Goal: Contribute content: Contribute content

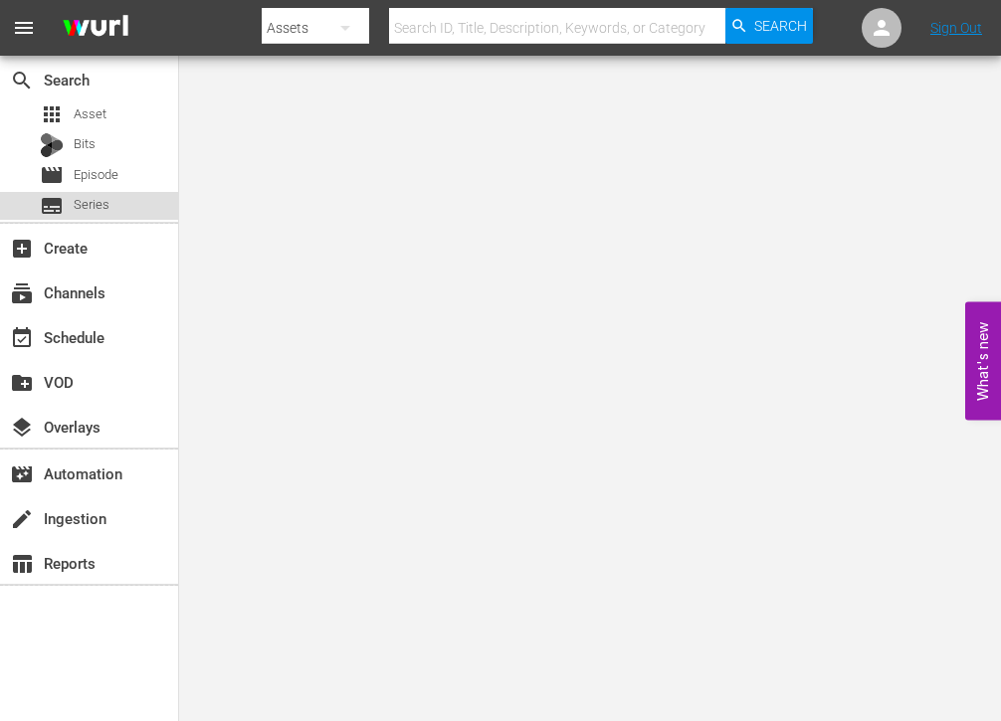
click at [90, 214] on span "Series" at bounding box center [92, 205] width 36 height 20
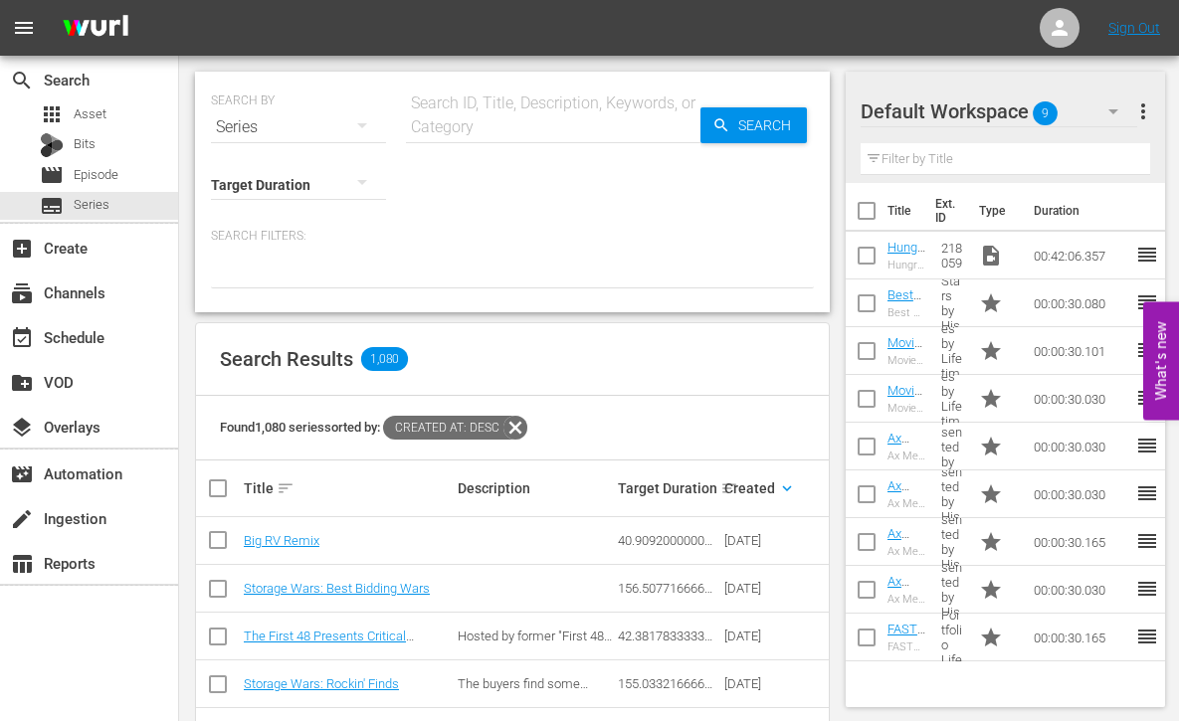
click at [462, 125] on input "text" at bounding box center [553, 127] width 295 height 48
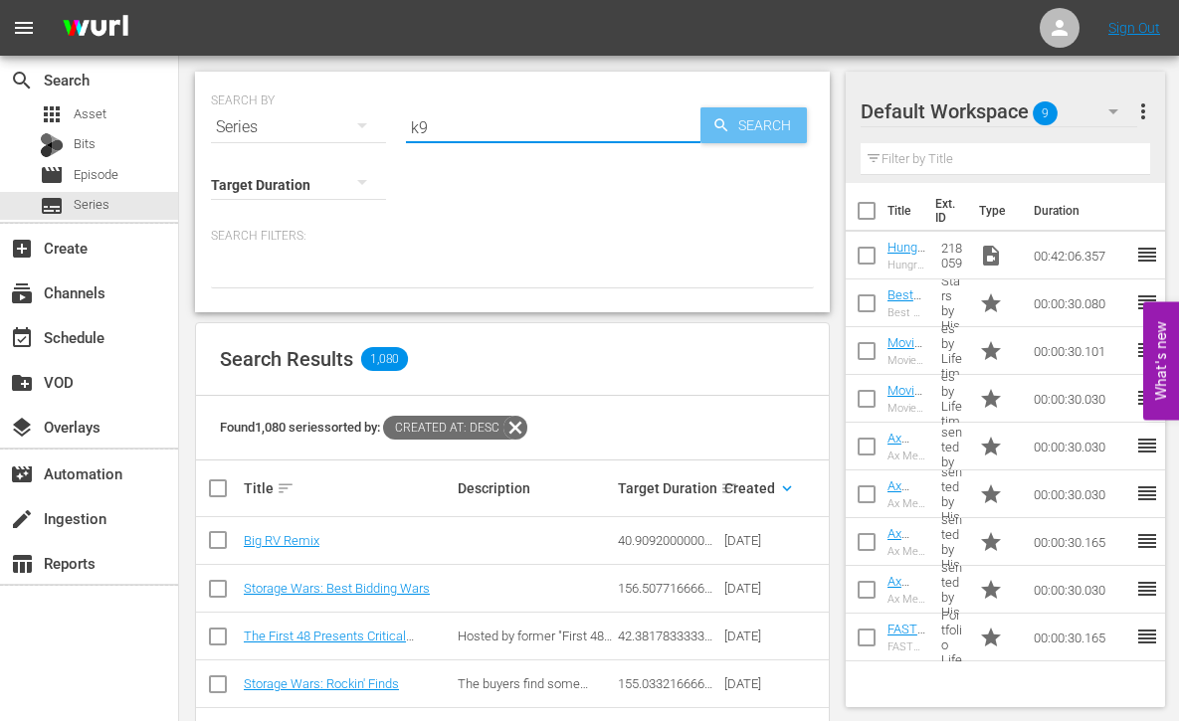
type input "k9"
click at [760, 131] on span "Search" at bounding box center [768, 125] width 77 height 36
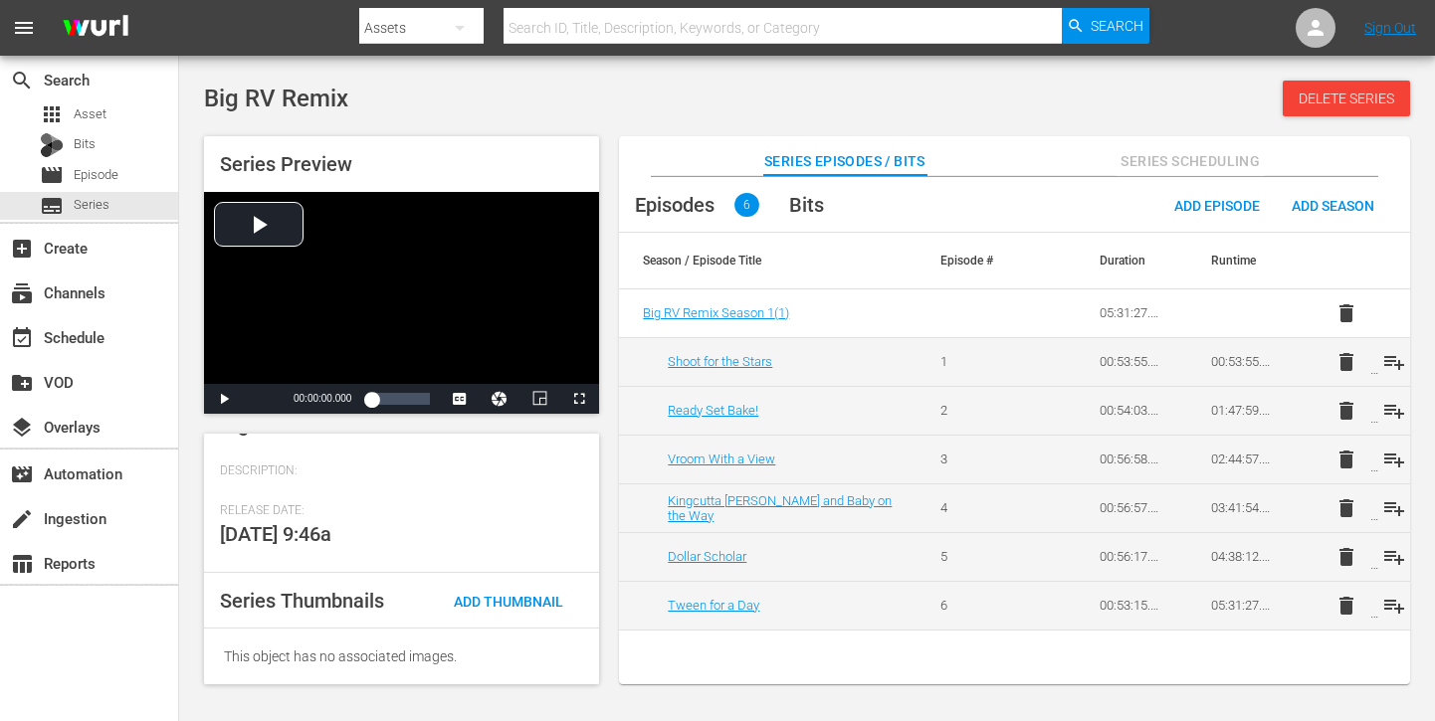
scroll to position [313, 0]
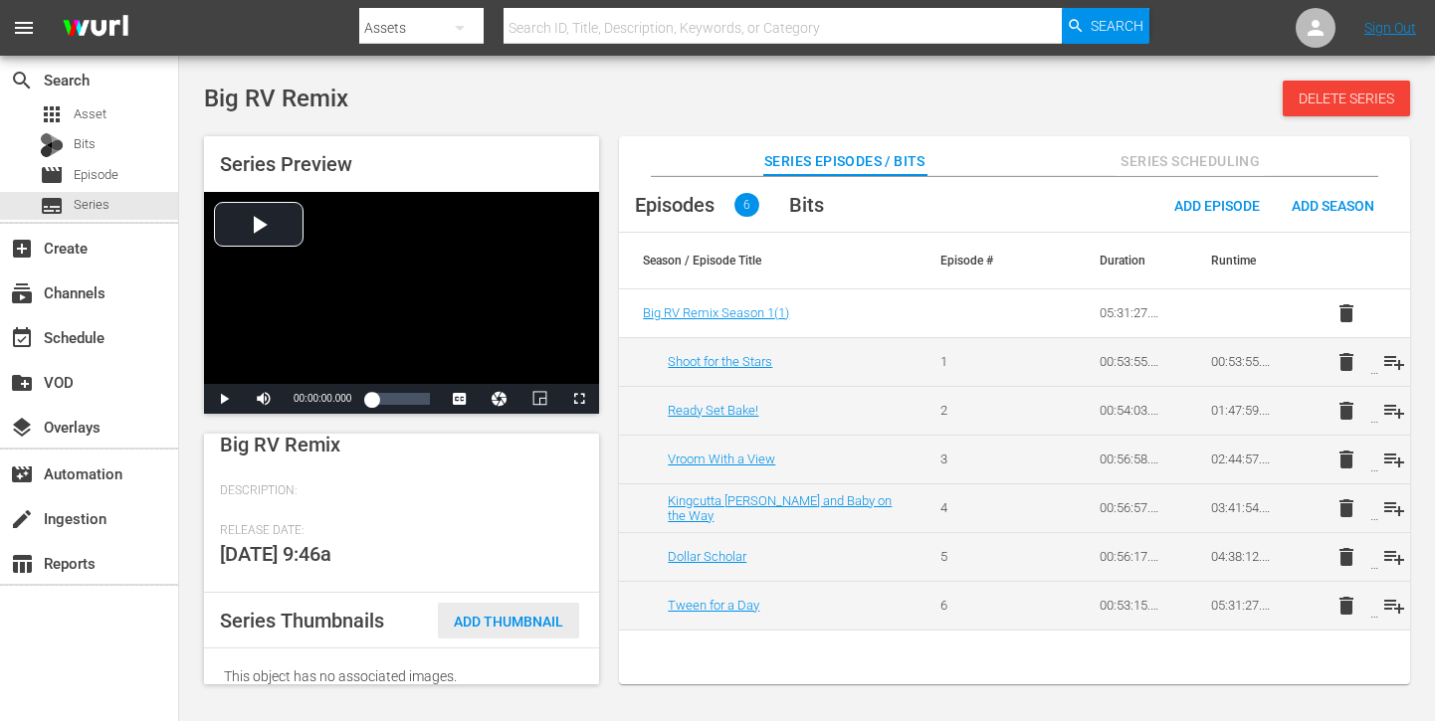
click at [510, 621] on span "Add Thumbnail" at bounding box center [508, 622] width 141 height 16
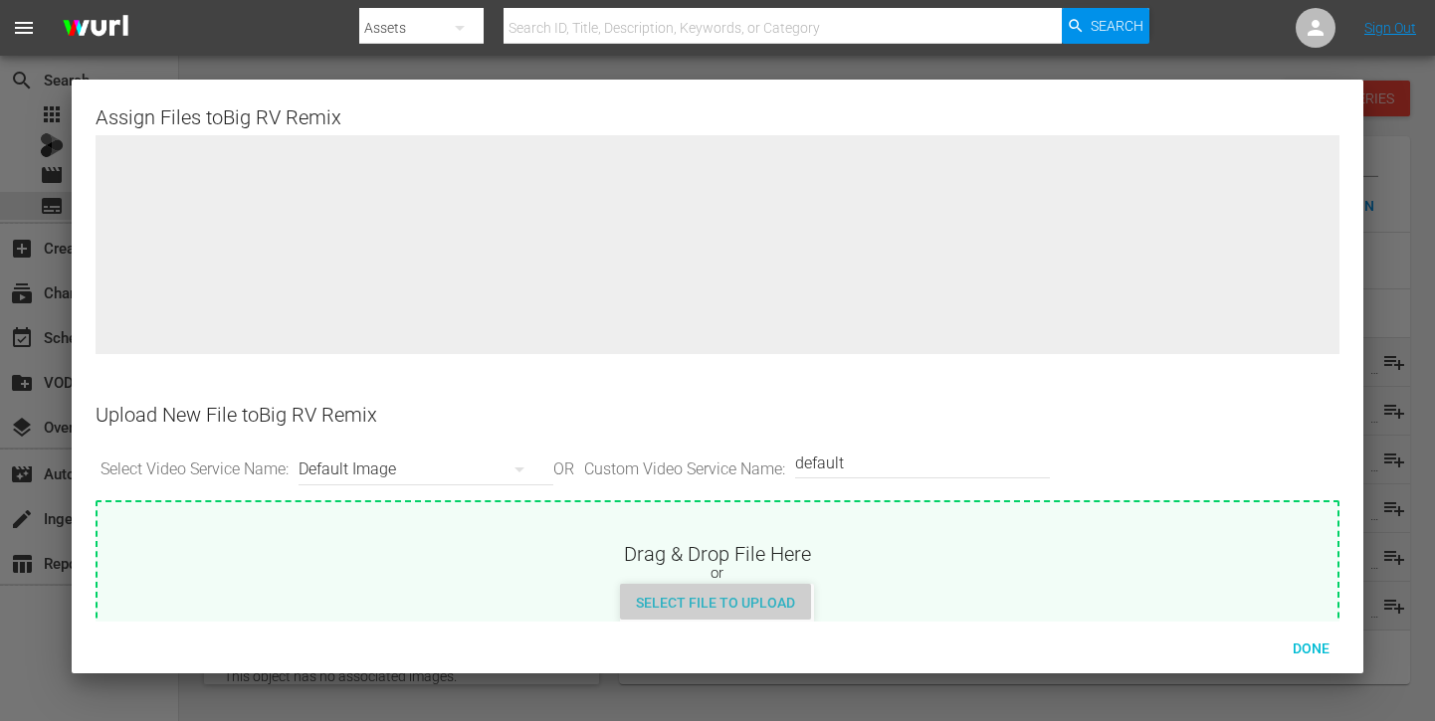
click at [744, 596] on span "Select File to Upload" at bounding box center [715, 603] width 191 height 16
type input "C:\fakepath\Big_RV_Remix_S1_3840x2160.jpg"
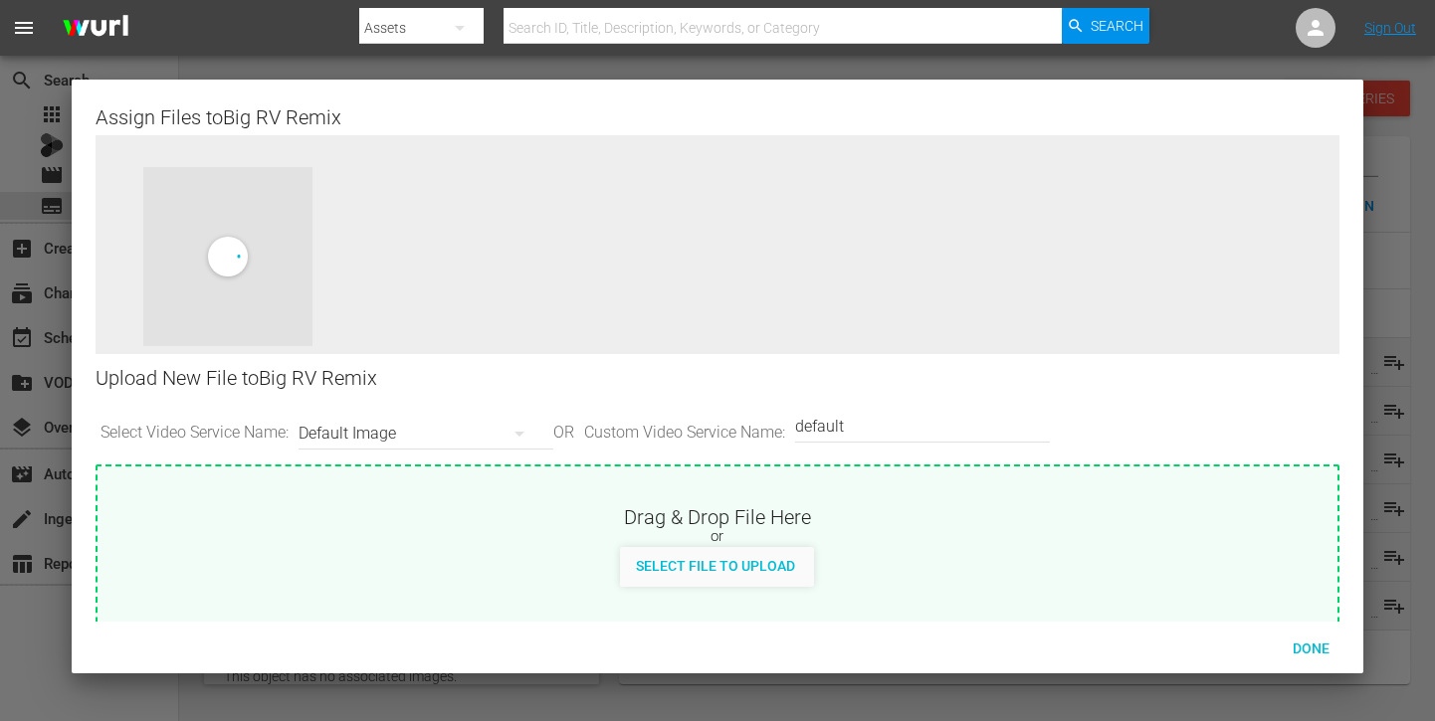
click at [905, 429] on input "default" at bounding box center [917, 427] width 245 height 48
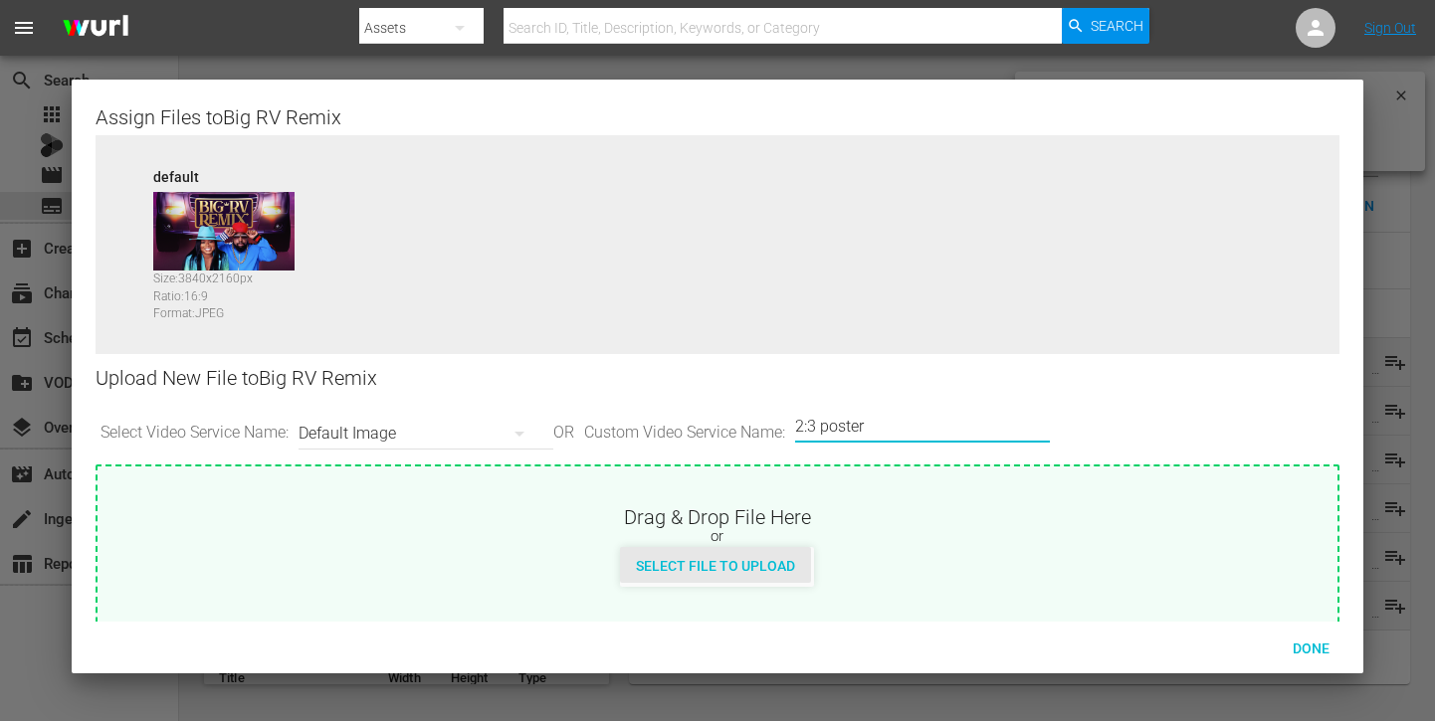
type input "2:3 poster"
click at [778, 573] on span "Select File to Upload" at bounding box center [715, 566] width 191 height 16
type input "C:\fakepath\Big_RV_Remix_S1_2000x3000.jpg"
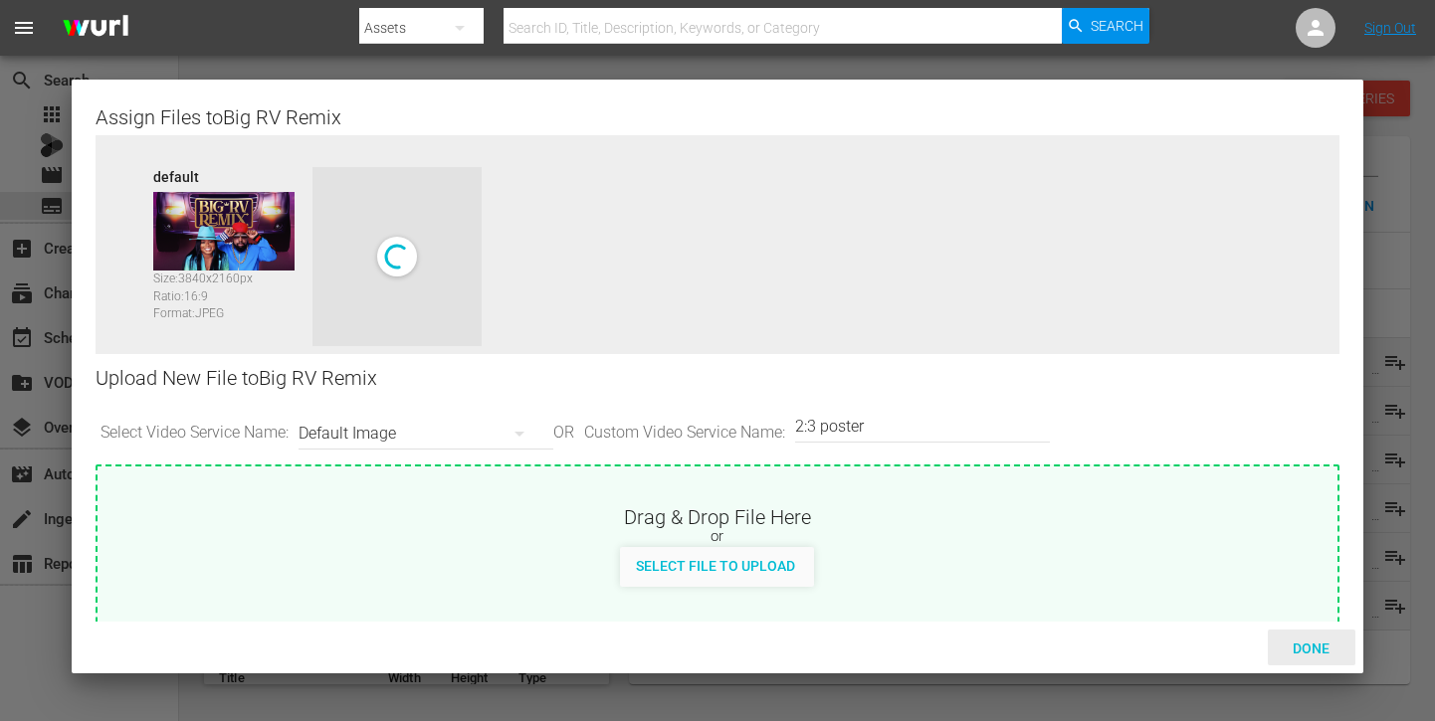
click at [1309, 652] on span "Done" at bounding box center [1311, 649] width 69 height 16
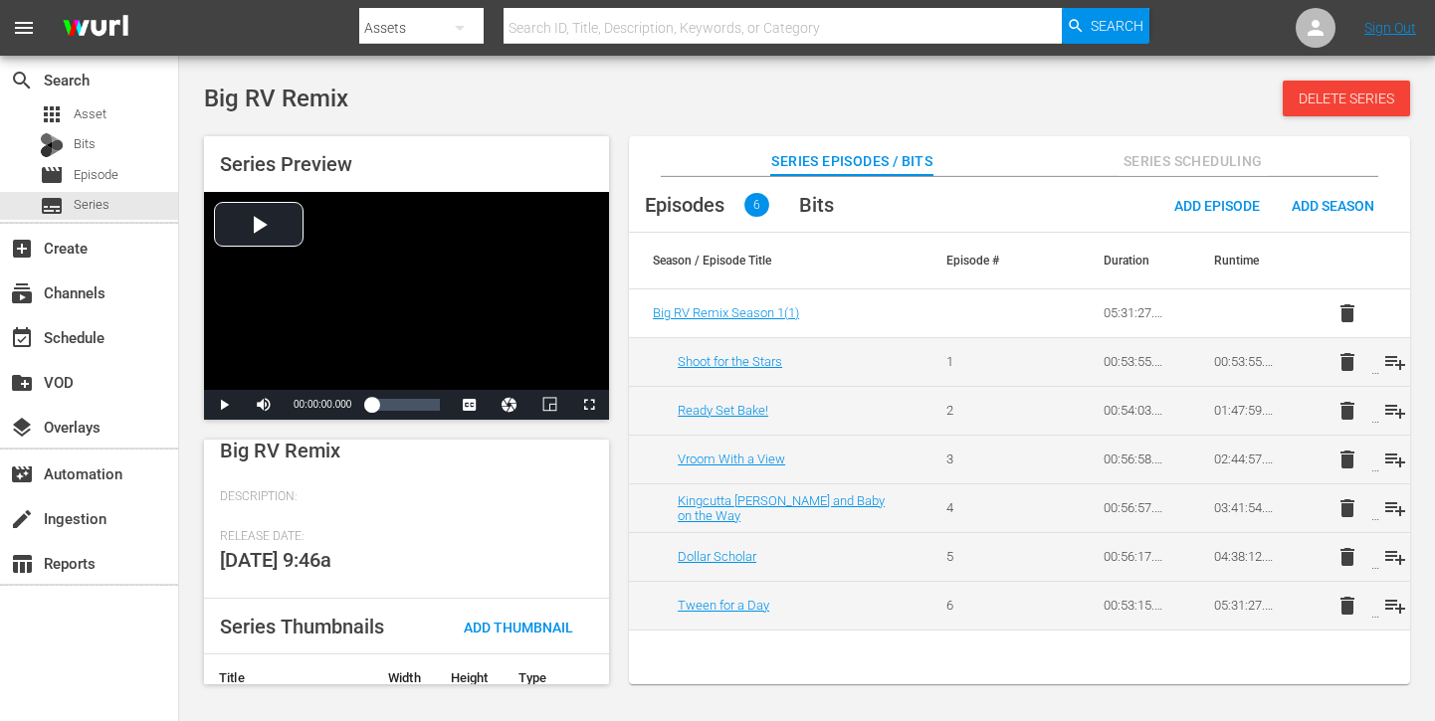
click at [1226, 158] on span "Series Scheduling" at bounding box center [1193, 161] width 149 height 25
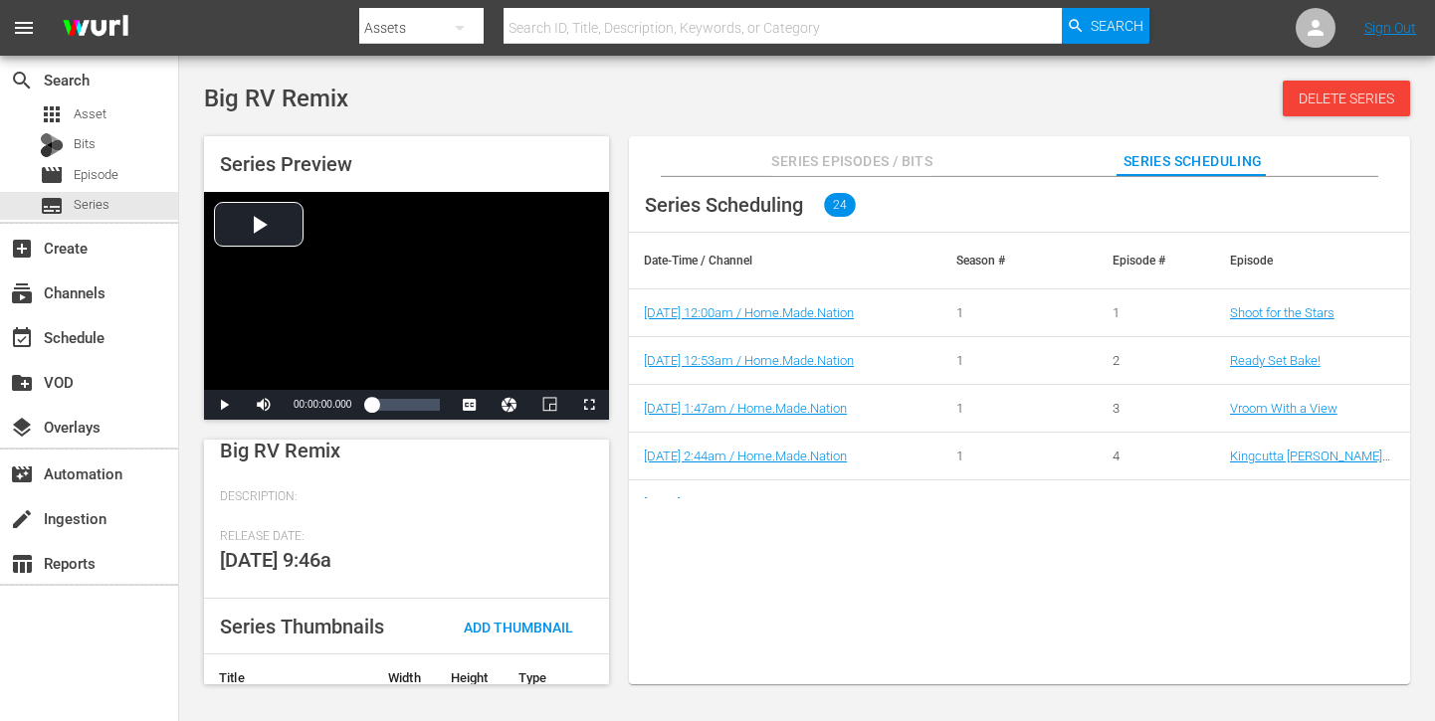
click at [1049, 617] on div "Series Scheduling 24 Date-Time / Channel Season # Episode # Episode 10/13/25 12…" at bounding box center [1019, 441] width 781 height 528
